Goal: Task Accomplishment & Management: Use online tool/utility

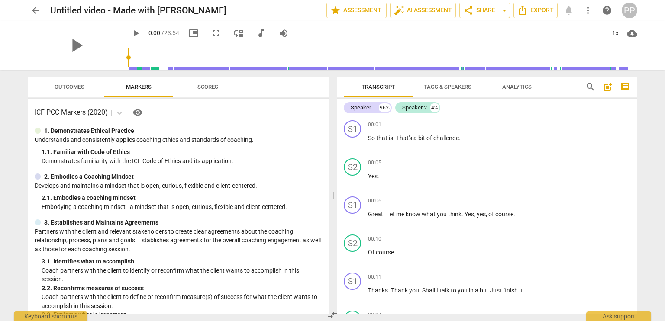
scroll to position [2899, 0]
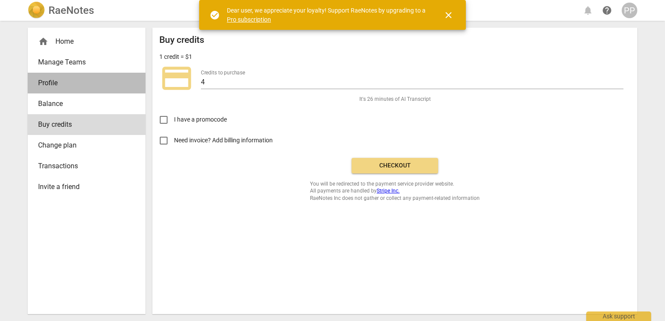
click at [65, 87] on span "Profile" at bounding box center [83, 83] width 90 height 10
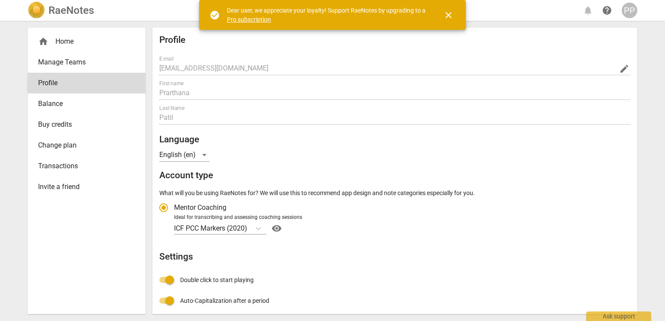
radio input "false"
click at [71, 45] on div "home Home" at bounding box center [83, 41] width 90 height 10
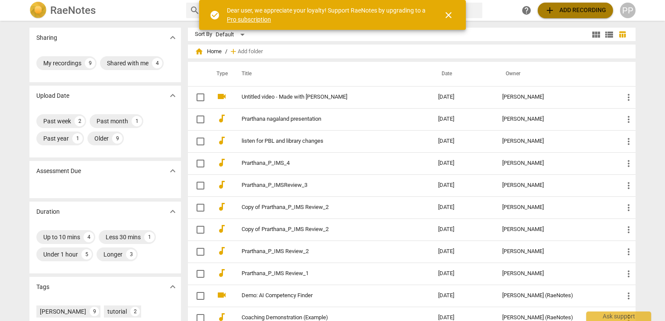
click at [590, 10] on span "add Add recording" at bounding box center [576, 10] width 62 height 10
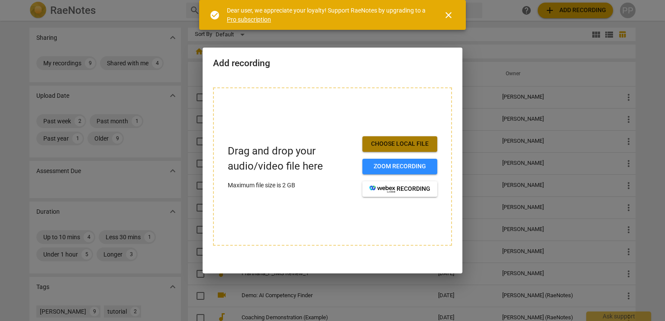
click at [411, 148] on span "Choose local file" at bounding box center [400, 144] width 61 height 9
click at [404, 142] on span "Choose local file" at bounding box center [400, 144] width 61 height 9
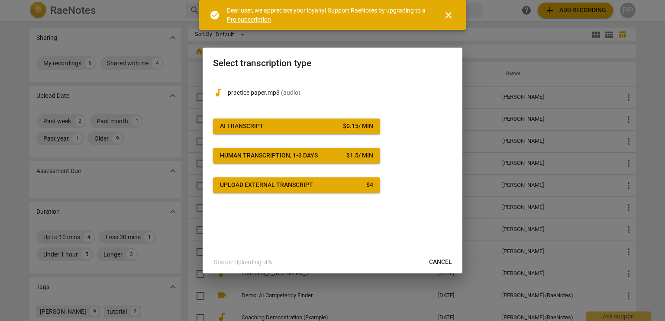
click at [319, 128] on span "AI Transcript $ 0.15 / min" at bounding box center [296, 126] width 153 height 9
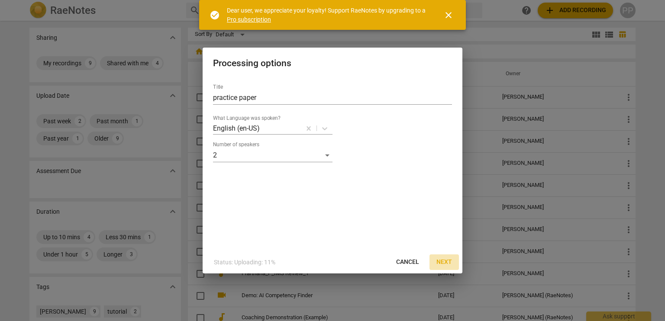
click at [446, 259] on span "Next" at bounding box center [445, 262] width 16 height 9
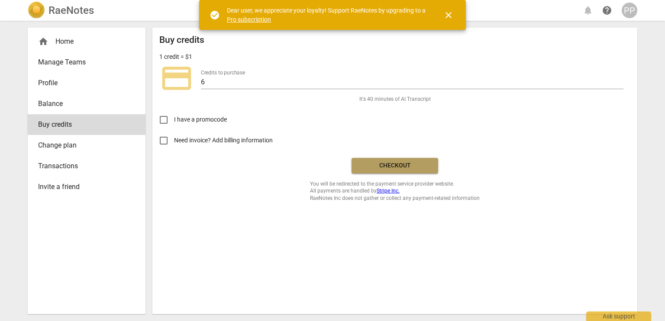
click at [393, 166] on span "Checkout" at bounding box center [395, 166] width 73 height 9
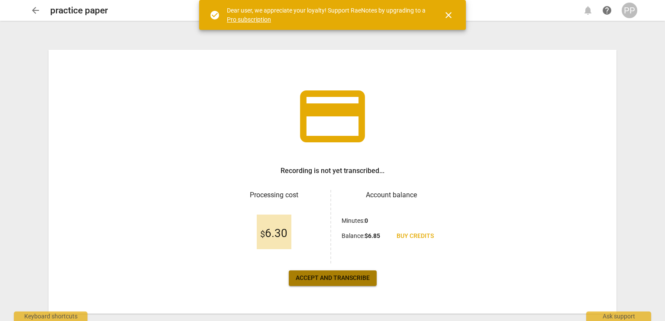
click at [349, 280] on span "Accept and transcribe" at bounding box center [333, 278] width 74 height 9
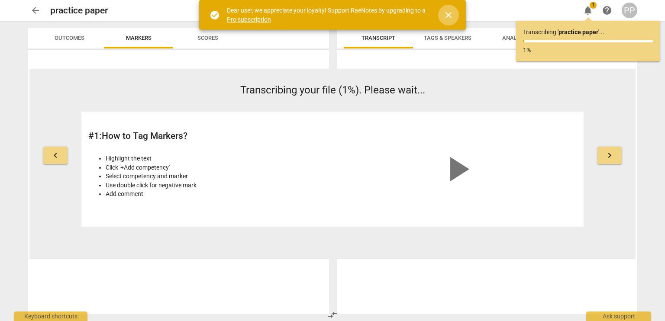
click at [448, 17] on span "close" at bounding box center [449, 15] width 10 height 10
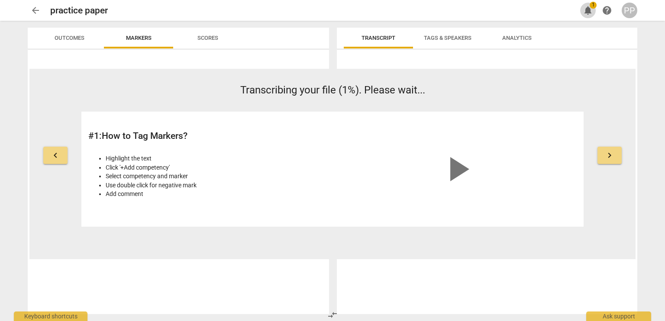
click at [587, 9] on span "notifications" at bounding box center [588, 10] width 10 height 10
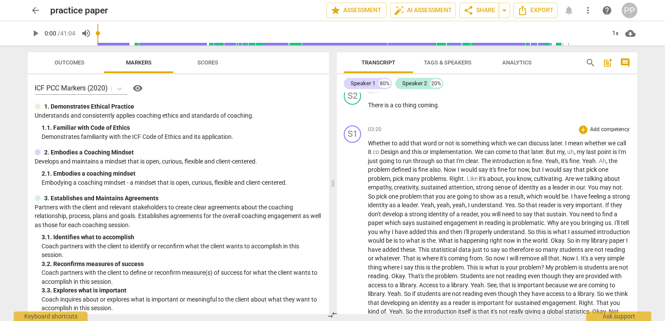
scroll to position [519, 0]
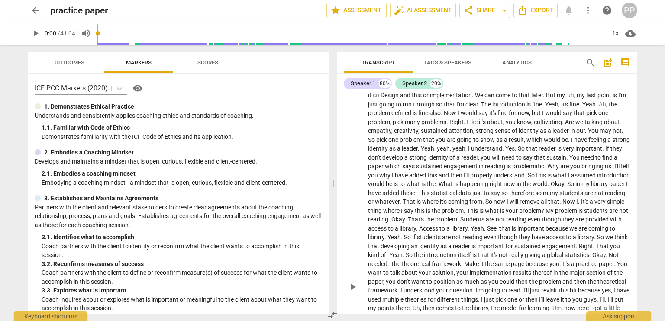
drag, startPoint x: 369, startPoint y: 114, endPoint x: 534, endPoint y: 256, distance: 217.5
click at [534, 256] on div "S1 play_arrow pause 00:00 + Add competency keyboard_arrow_right M so what I wan…" at bounding box center [487, 204] width 301 height 222
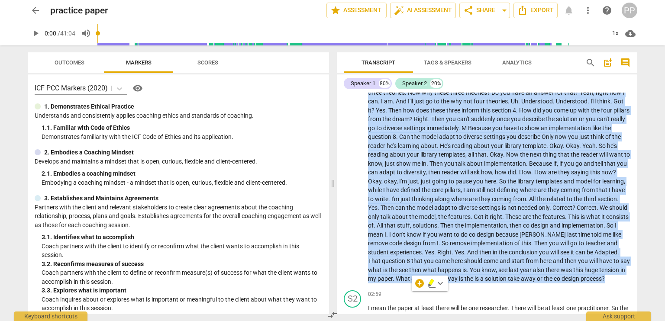
scroll to position [0, 0]
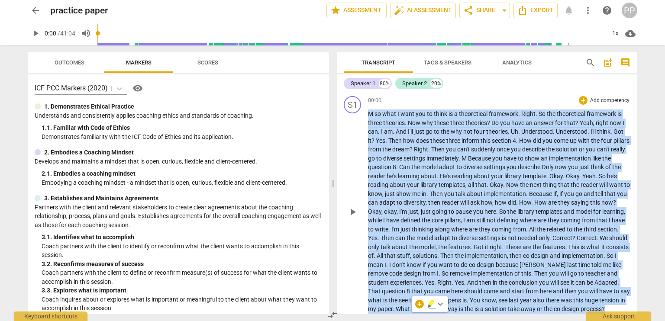
click at [391, 144] on span "Then" at bounding box center [396, 140] width 15 height 7
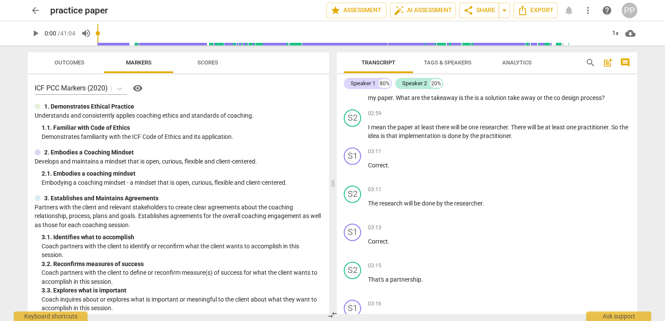
scroll to position [81, 0]
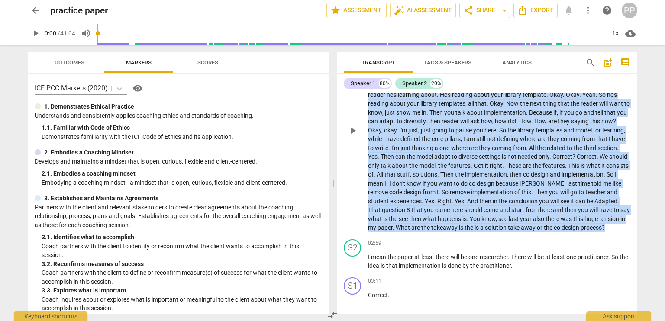
drag, startPoint x: 369, startPoint y: 116, endPoint x: 505, endPoint y: 236, distance: 181.7
click at [505, 233] on p "M so what I want you to think is a theoretical framework . Right . So the theor…" at bounding box center [499, 130] width 263 height 204
copy p "M so what I want you to think is a theoretical framework . Right . So the theor…"
click at [465, 176] on span "the" at bounding box center [460, 174] width 10 height 7
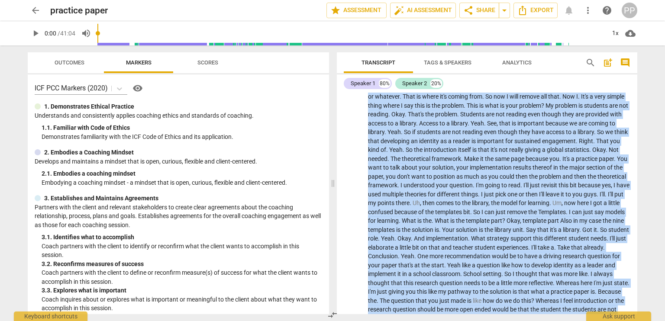
scroll to position [801, 0]
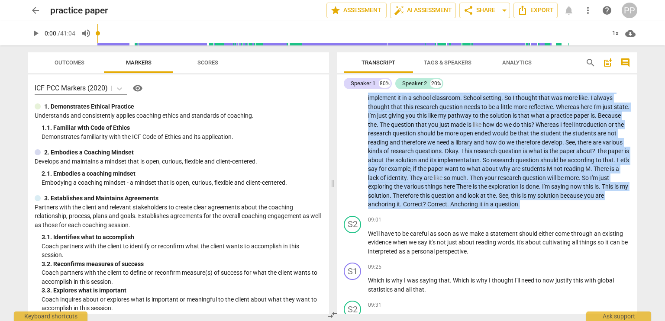
drag, startPoint x: 368, startPoint y: 126, endPoint x: 459, endPoint y: 222, distance: 132.7
click at [459, 209] on p "Whether to add that word or not is something which we can discuss later . I mea…" at bounding box center [499, 5] width 263 height 409
copy p "Whether to add that word or not is something which we can discuss later . I mea…"
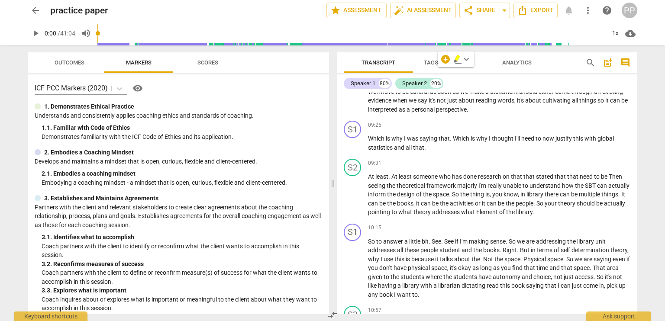
scroll to position [950, 0]
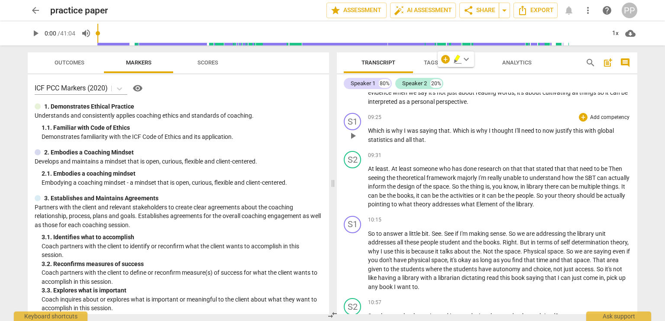
click at [475, 126] on div "S1 play_arrow pause 09:25 + Add competency keyboard_arrow_right Which is why I …" at bounding box center [487, 129] width 301 height 38
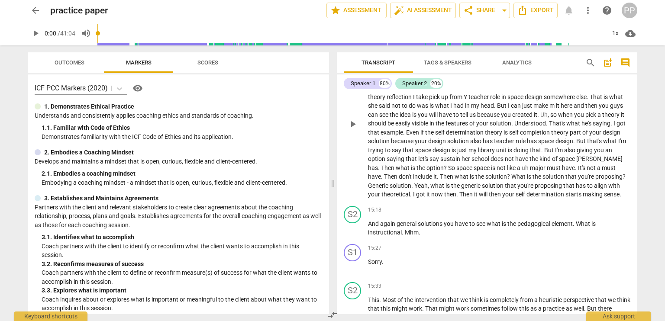
scroll to position [2240, 0]
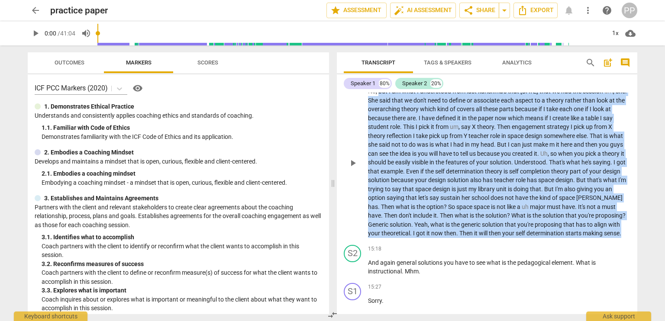
drag, startPoint x: 378, startPoint y: 174, endPoint x: 624, endPoint y: 244, distance: 255.8
click at [624, 238] on p "No , but I am what I understood from last karishma's that Friday that we had th…" at bounding box center [499, 162] width 263 height 151
copy p "but I am what I understood from last karishma's that Friday that we had the ses…"
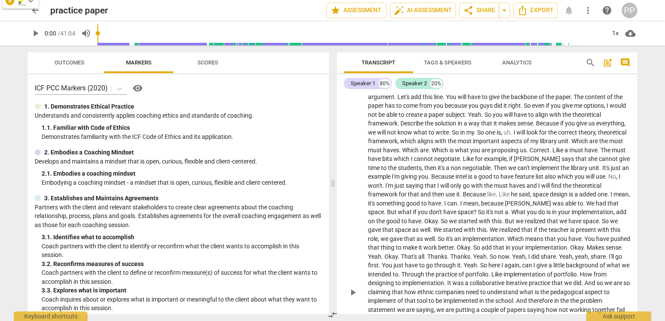
scroll to position [2627, 0]
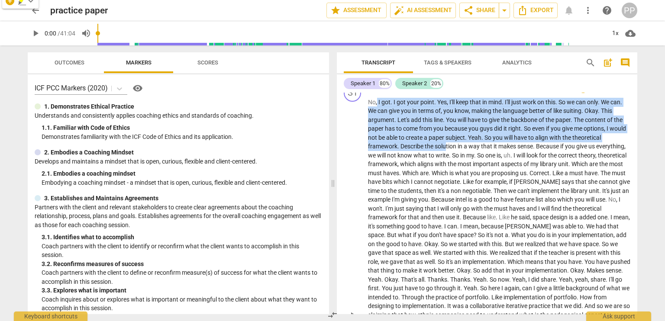
drag, startPoint x: 377, startPoint y: 138, endPoint x: 445, endPoint y: 160, distance: 71.5
click at [445, 160] on p "No , I got . I got your point . Yes , I'll keep that in mind . I'll just work o…" at bounding box center [499, 315] width 263 height 435
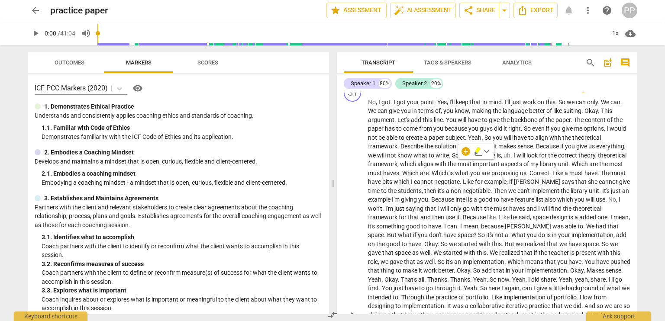
click at [418, 203] on span "giving" at bounding box center [409, 199] width 17 height 7
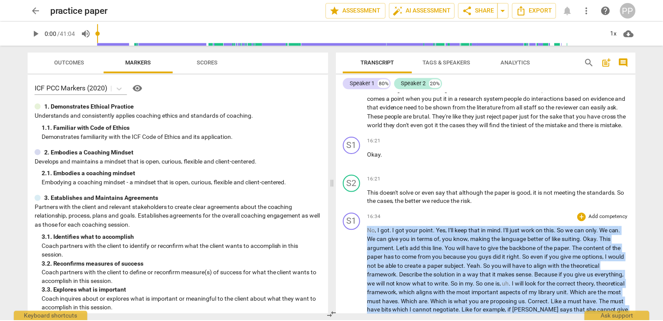
scroll to position [2484, 0]
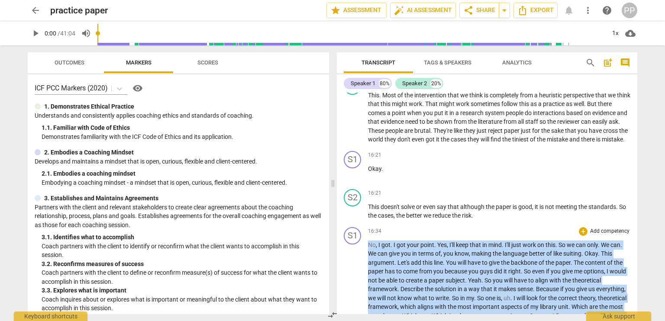
drag, startPoint x: 397, startPoint y: 235, endPoint x: 368, endPoint y: 263, distance: 40.5
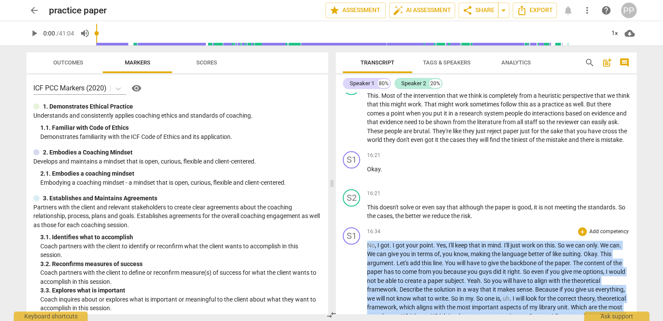
copy p "No , I got . I got your point . Yes , I'll keep that in mind . I'll just work o…"
